Goal: Task Accomplishment & Management: Manage account settings

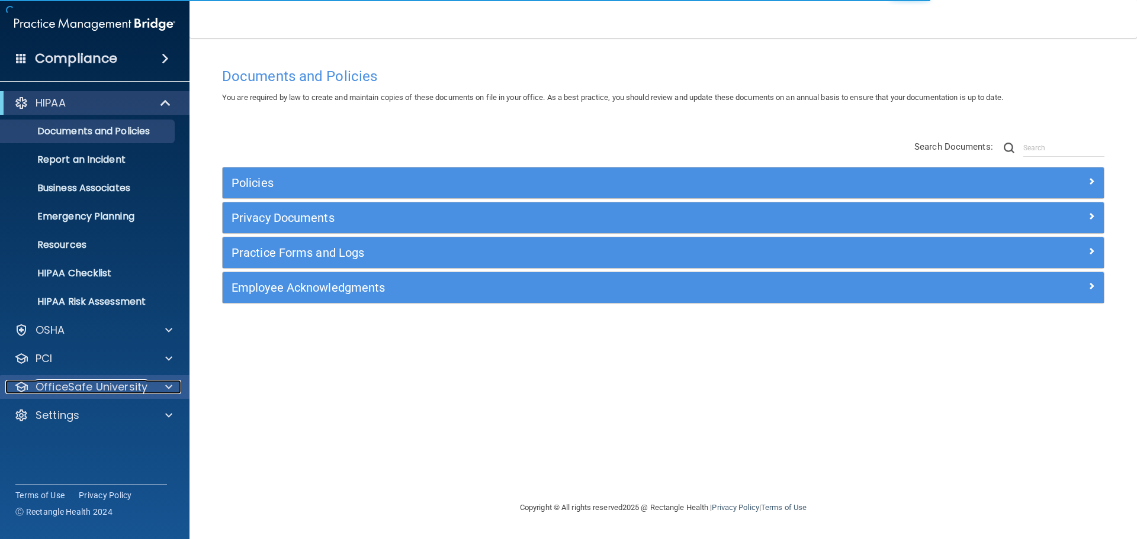
click at [66, 382] on p "OfficeSafe University" at bounding box center [92, 387] width 112 height 14
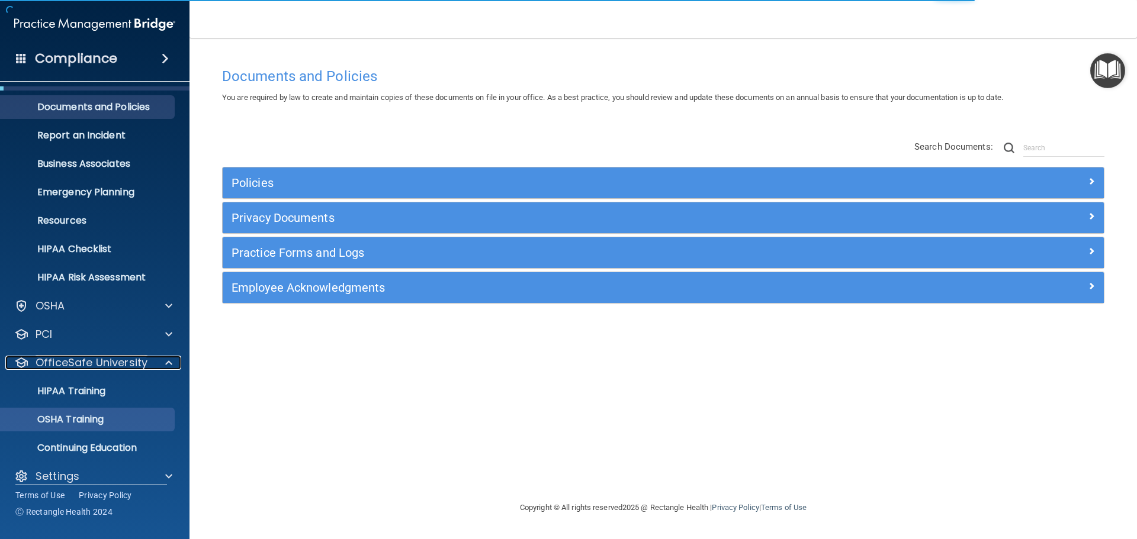
scroll to position [37, 0]
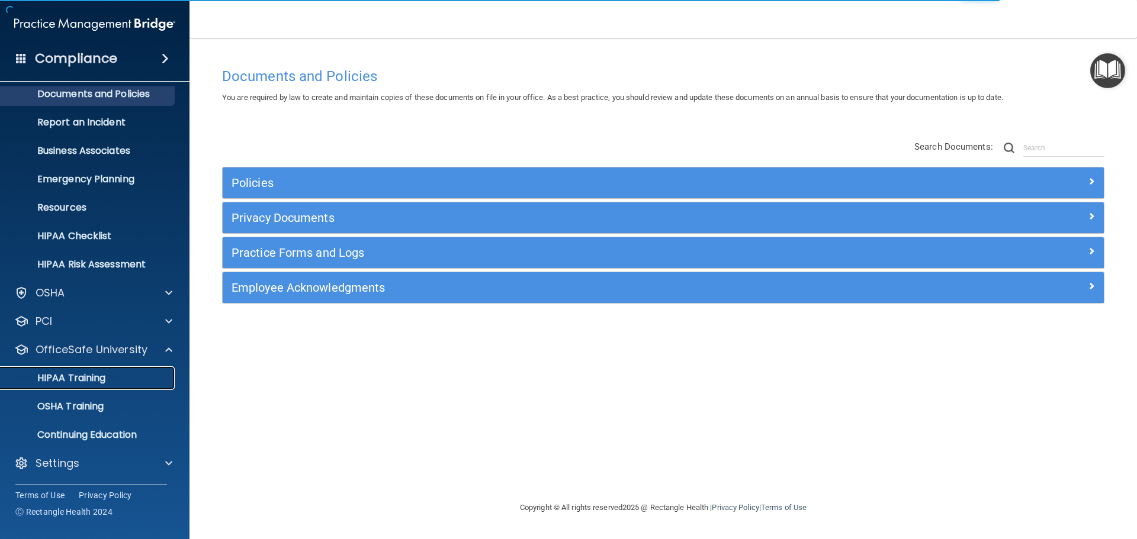
click at [85, 378] on p "HIPAA Training" at bounding box center [57, 378] width 98 height 12
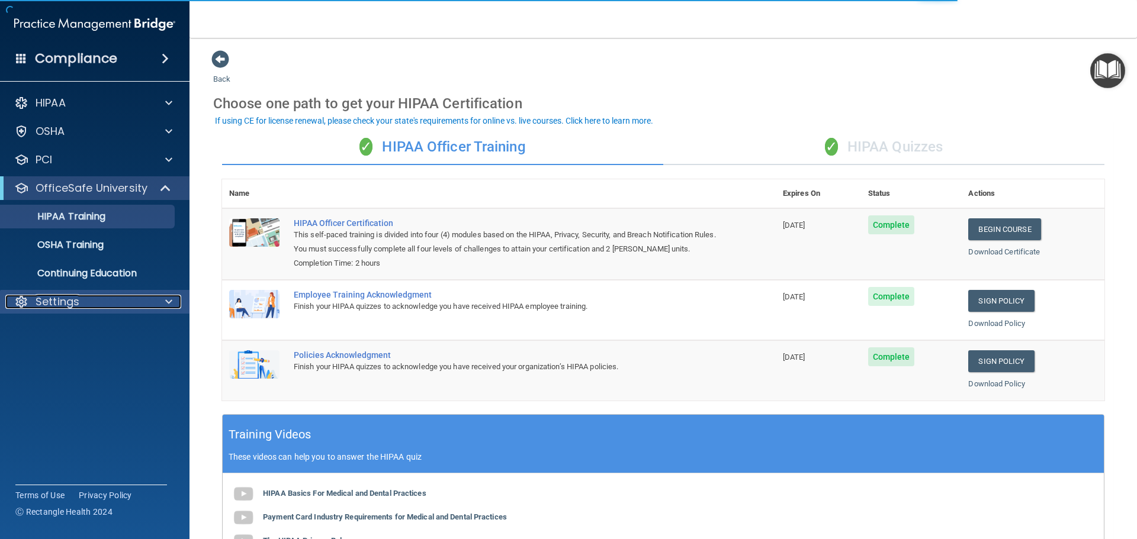
click at [72, 305] on p "Settings" at bounding box center [58, 302] width 44 height 14
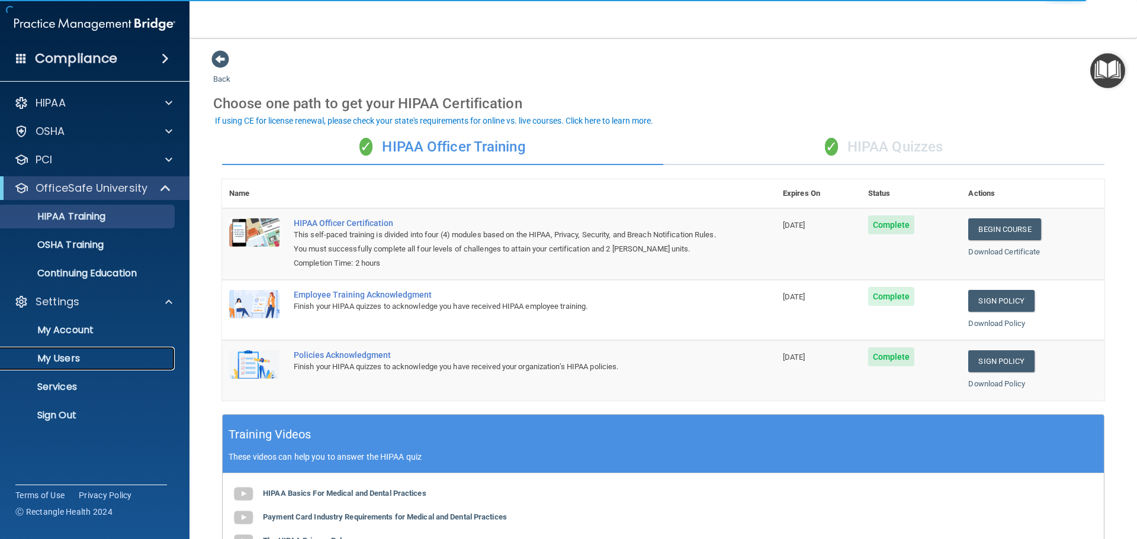
click at [67, 367] on link "My Users" at bounding box center [81, 359] width 186 height 24
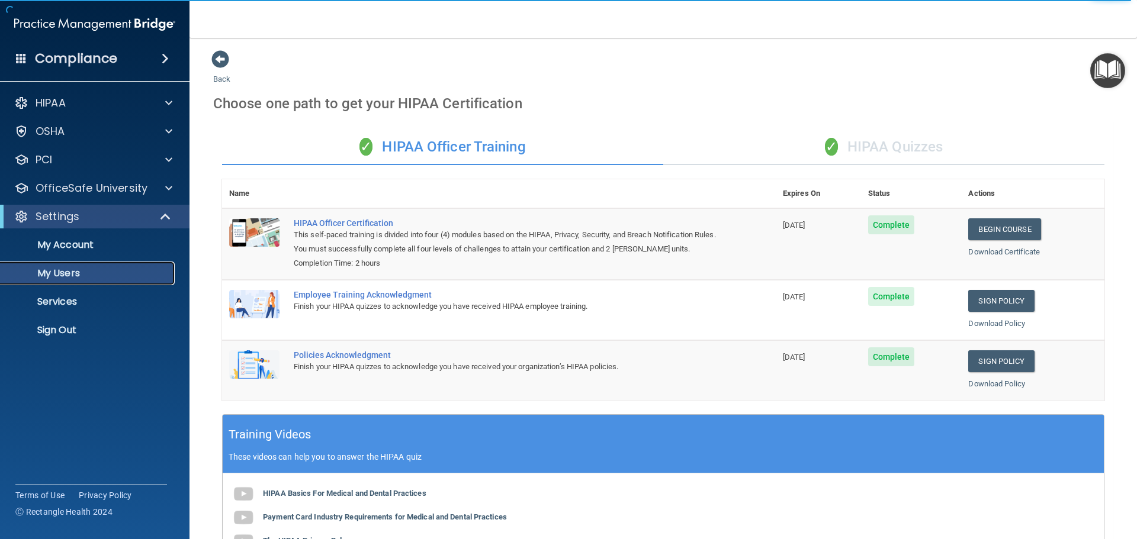
select select "20"
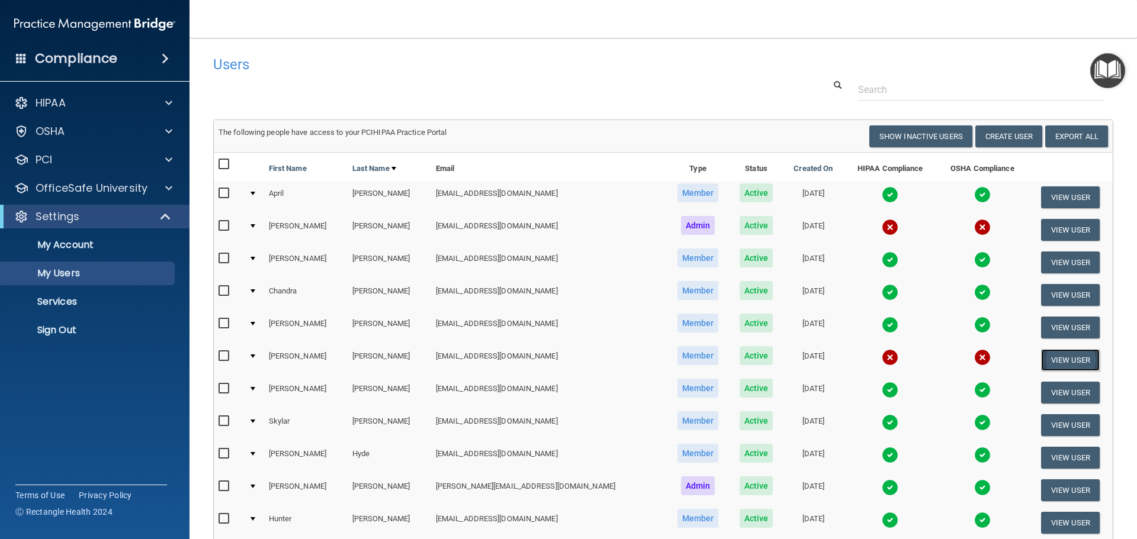
click at [1049, 361] on button "View User" at bounding box center [1070, 360] width 59 height 22
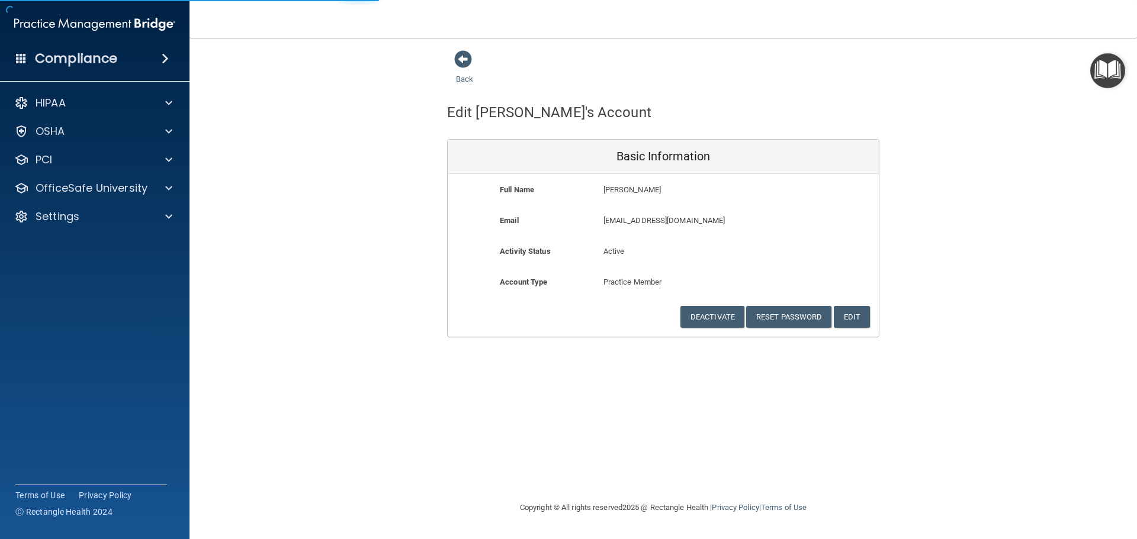
click at [294, 357] on div "Back Edit [PERSON_NAME]'s Account Basic Information Full Name [PERSON_NAME] [PE…" at bounding box center [663, 269] width 900 height 439
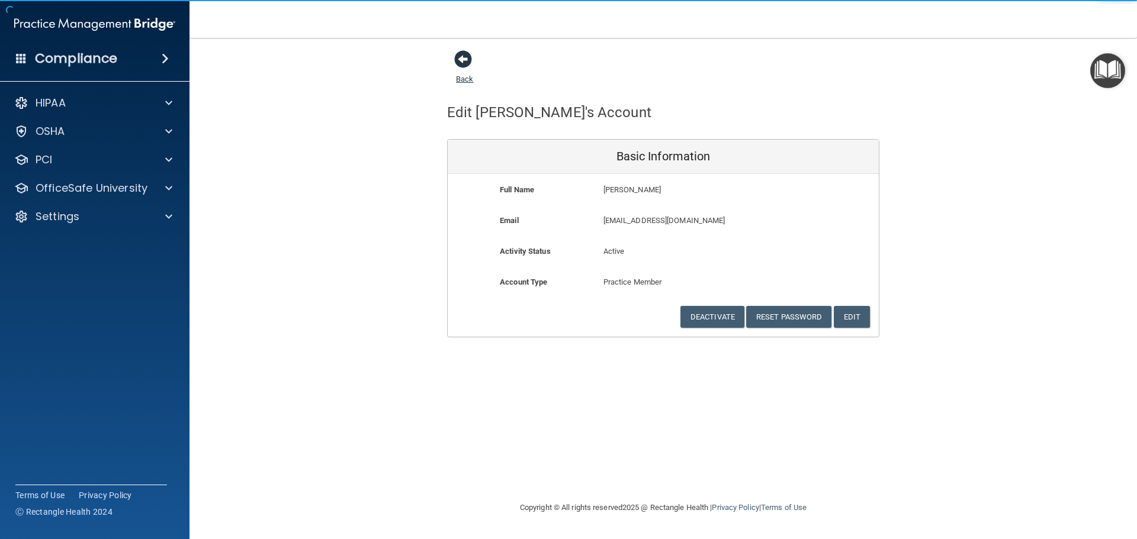
click at [458, 61] on span at bounding box center [463, 59] width 18 height 18
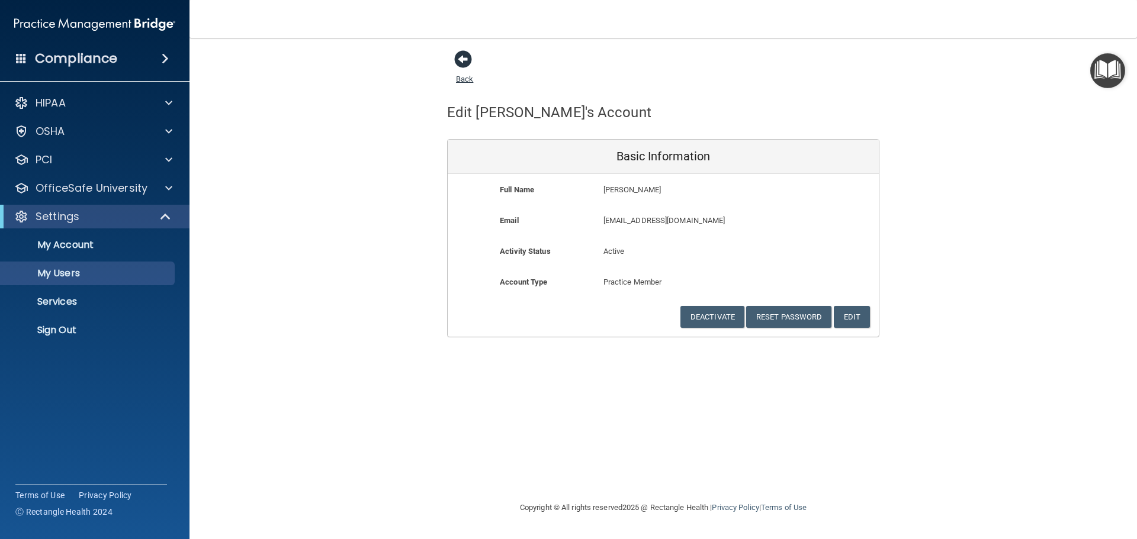
select select "20"
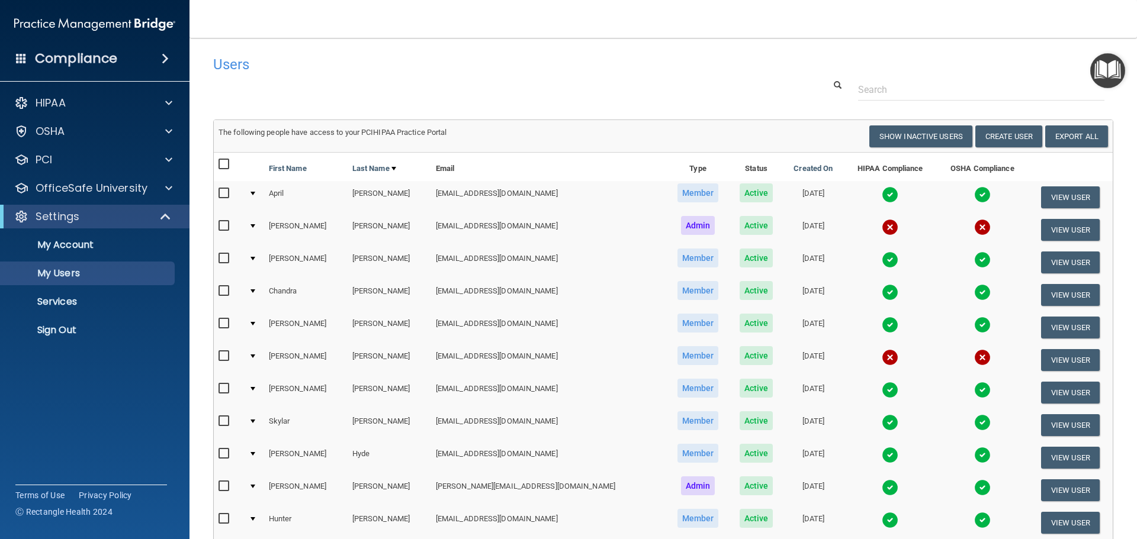
click at [284, 355] on td "[PERSON_NAME]" at bounding box center [305, 360] width 83 height 33
click at [293, 356] on td "[PERSON_NAME]" at bounding box center [305, 360] width 83 height 33
click at [258, 359] on td at bounding box center [254, 360] width 20 height 33
click at [292, 355] on td "[PERSON_NAME]" at bounding box center [305, 360] width 83 height 33
click at [358, 355] on td "[PERSON_NAME]" at bounding box center [388, 360] width 83 height 33
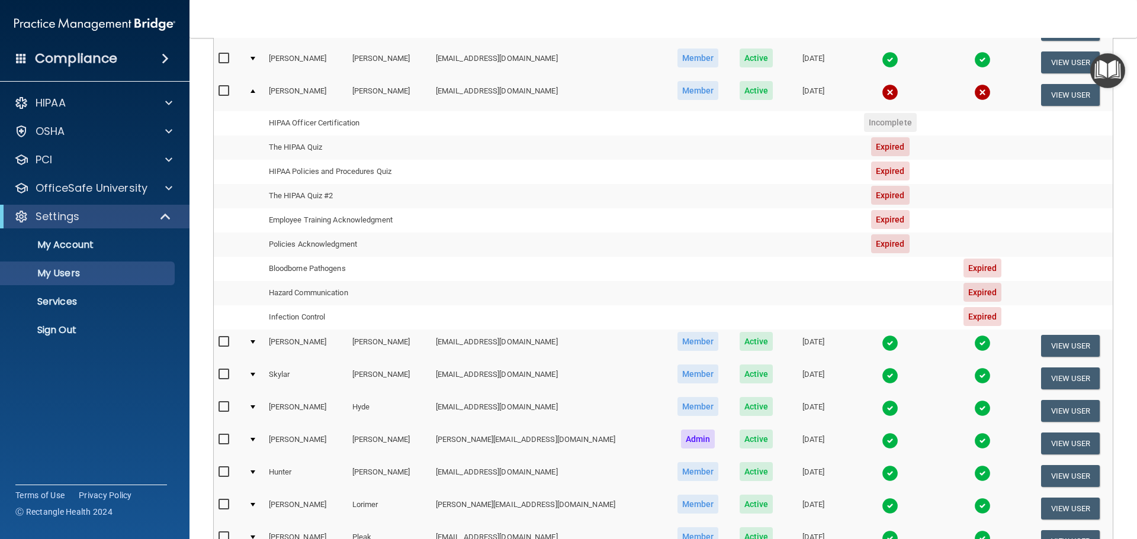
scroll to position [237, 0]
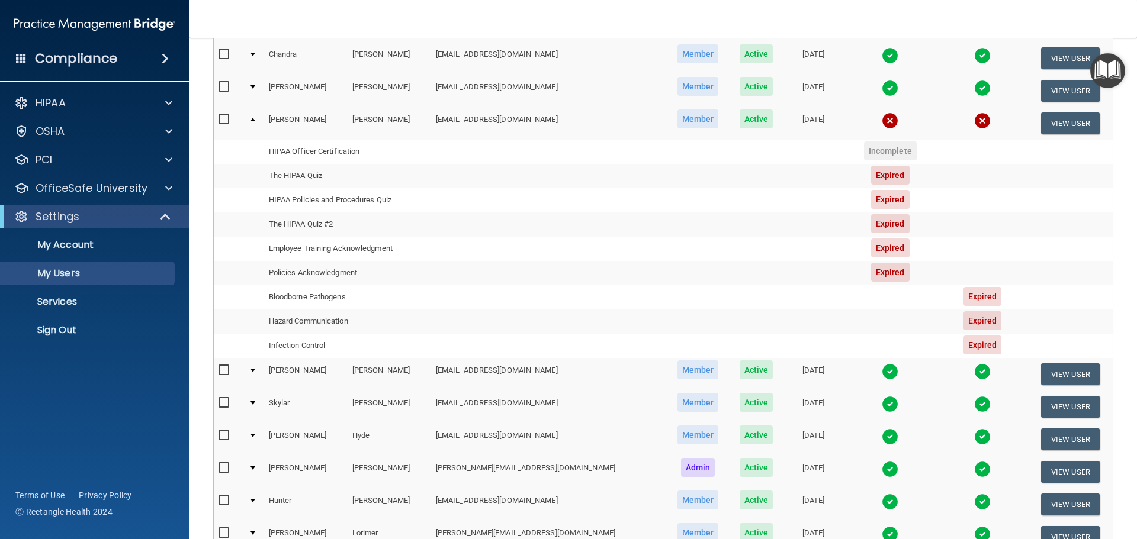
click at [581, 334] on td at bounding box center [548, 346] width 235 height 24
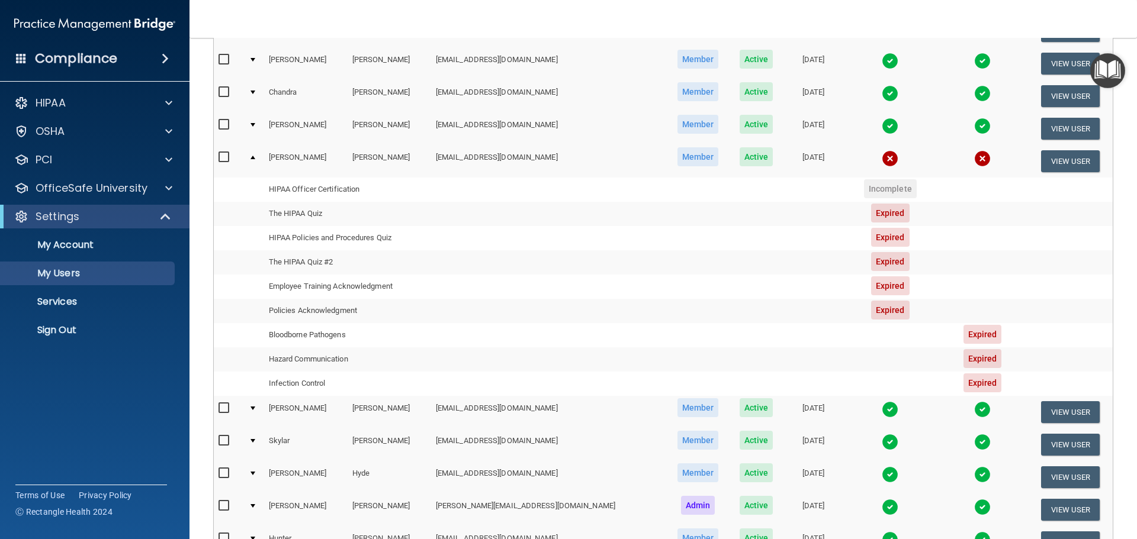
scroll to position [178, 0]
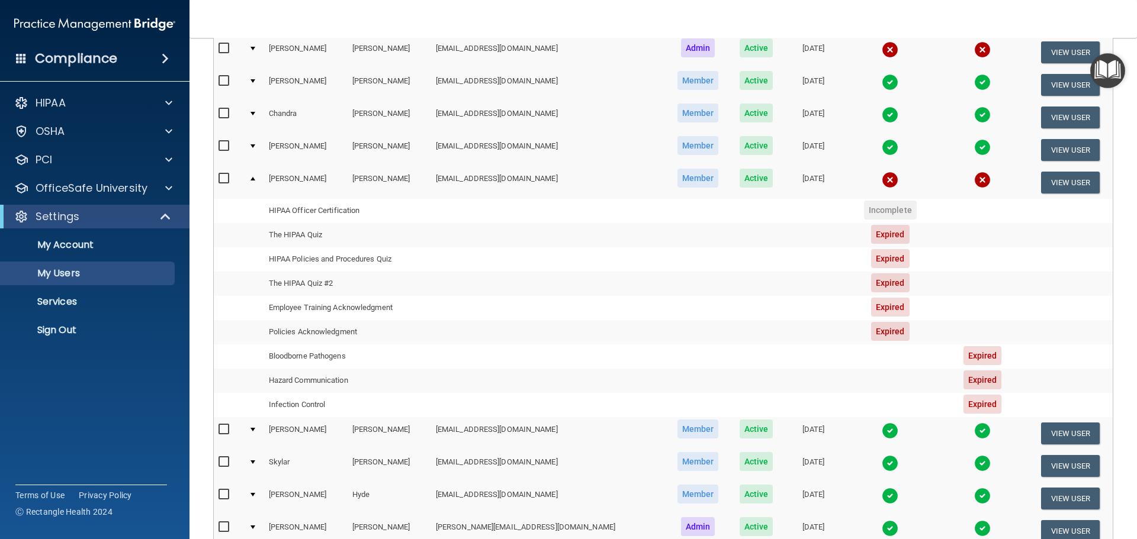
click at [309, 307] on td "Employee Training Acknowledgment" at bounding box center [347, 308] width 167 height 24
